Goal: Find specific fact: Find specific fact

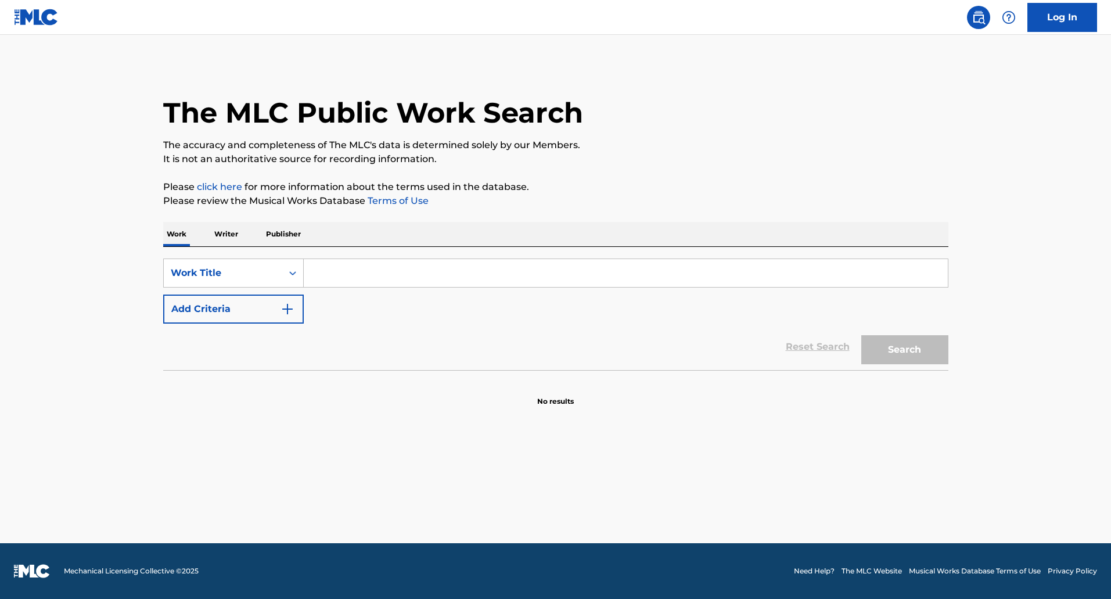
click at [336, 267] on input "Search Form" at bounding box center [626, 273] width 644 height 28
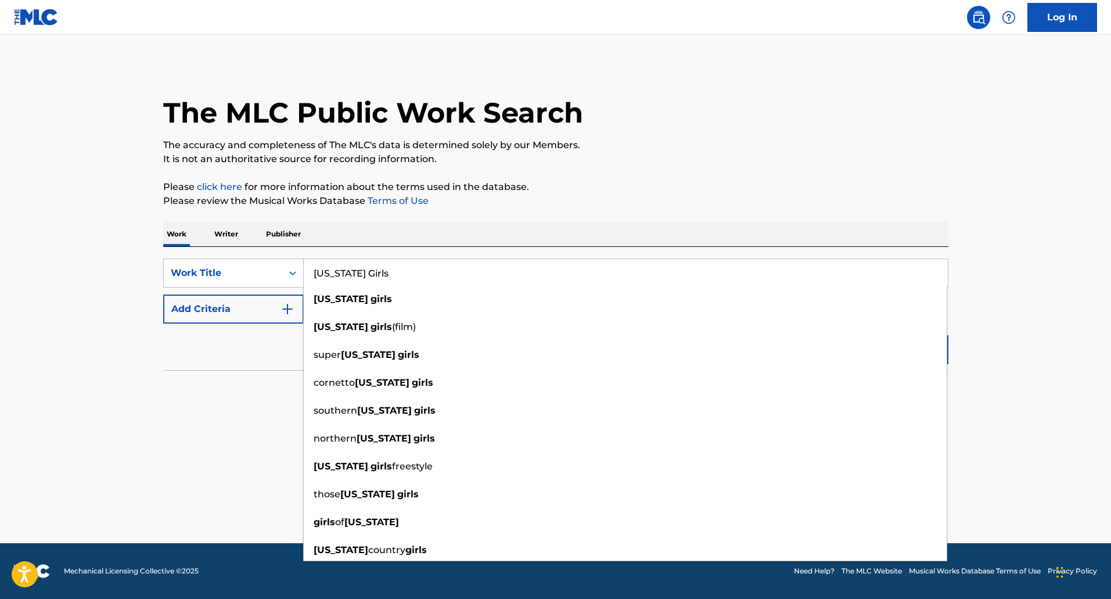
type input "[US_STATE] Girls"
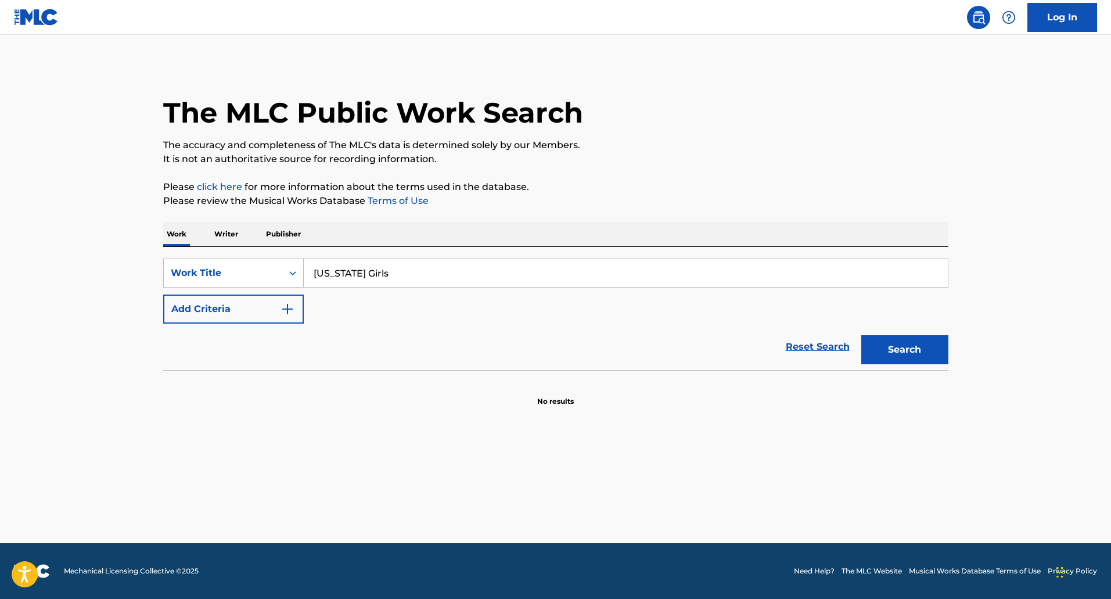
click at [239, 308] on button "Add Criteria" at bounding box center [233, 309] width 141 height 29
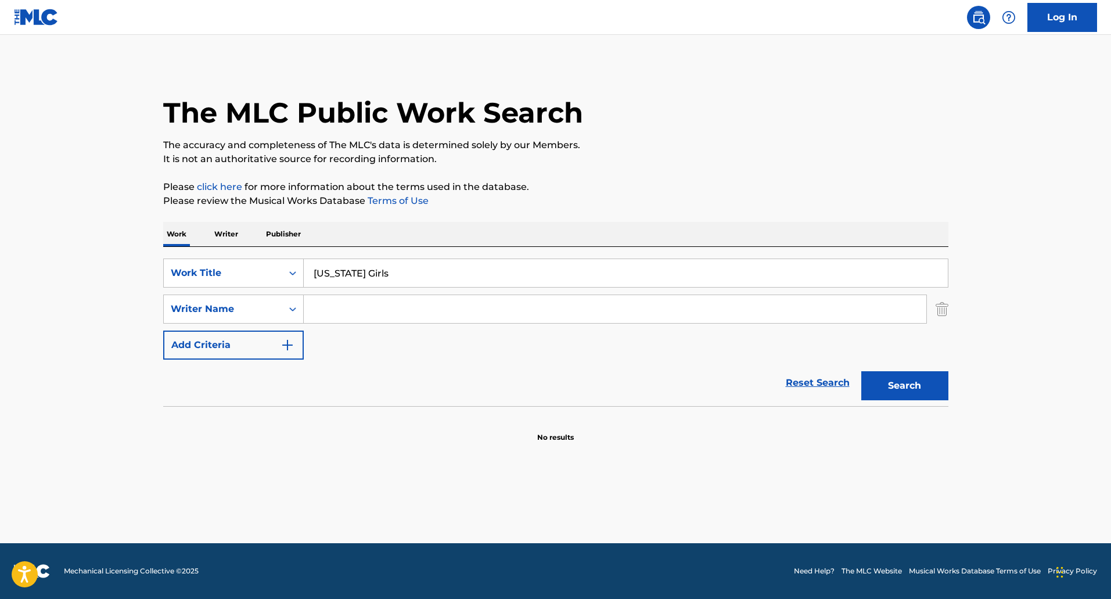
click at [319, 306] on input "Search Form" at bounding box center [615, 309] width 623 height 28
type input "[PERSON_NAME]"
click at [861, 371] on button "Search" at bounding box center [904, 385] width 87 height 29
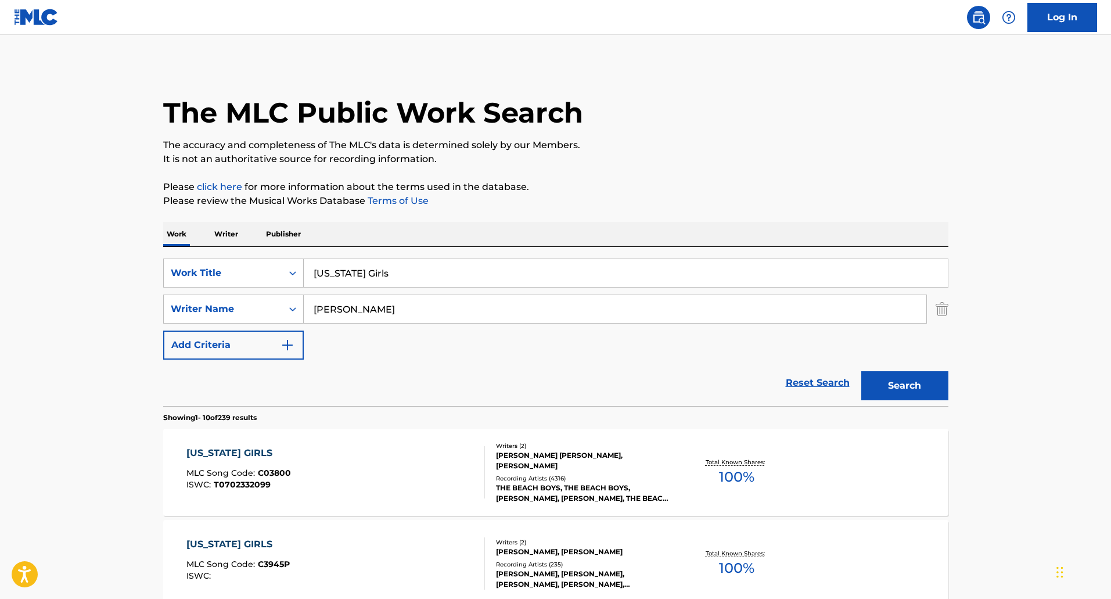
scroll to position [174, 0]
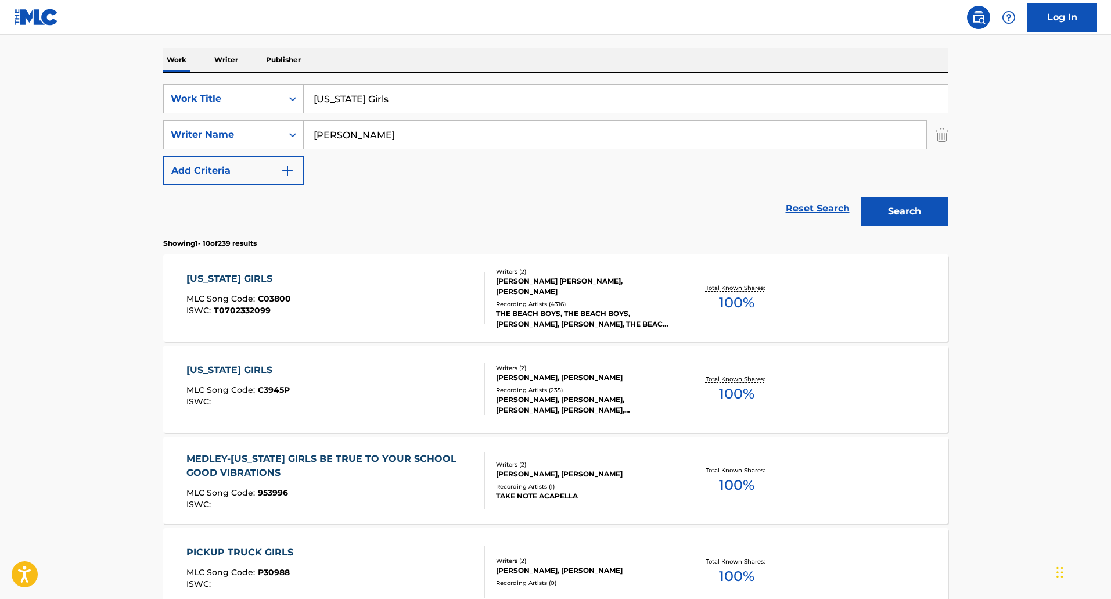
click at [374, 302] on div "[US_STATE] GIRLS MLC Song Code : C03800 ISWC : T0702332099" at bounding box center [335, 298] width 299 height 52
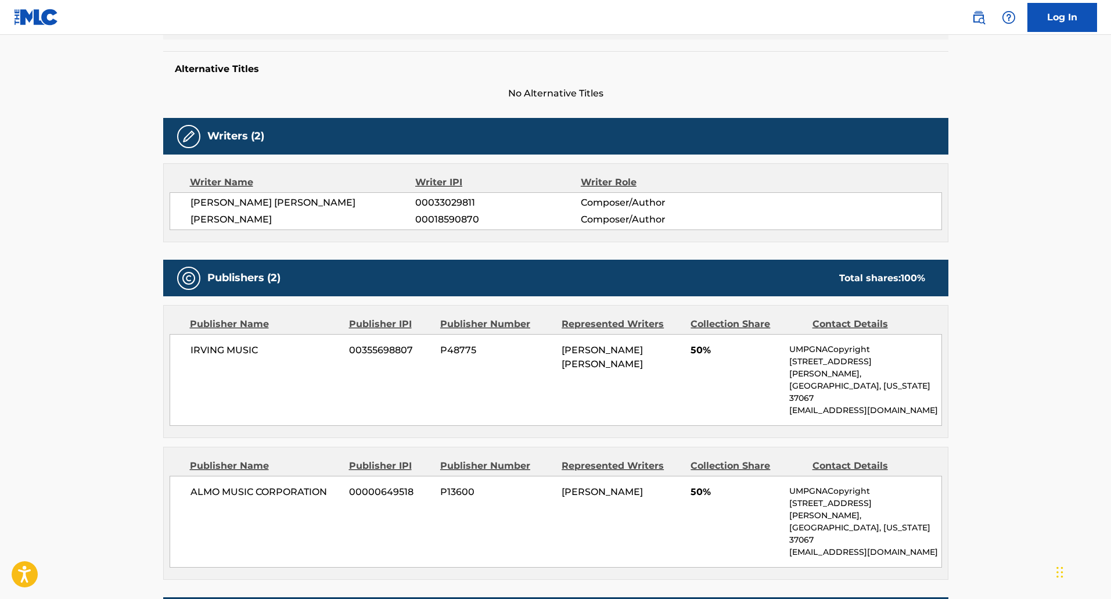
scroll to position [290, 0]
